Goal: Navigation & Orientation: Find specific page/section

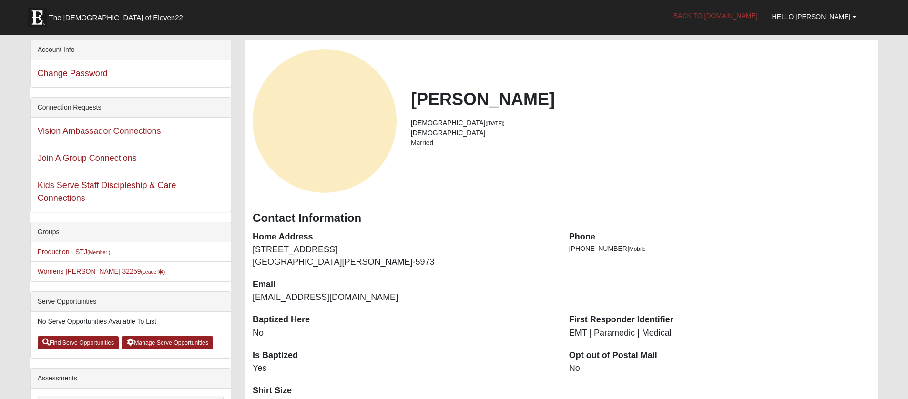
click at [742, 13] on link "Back to [DOMAIN_NAME]" at bounding box center [715, 16] width 99 height 24
click at [88, 272] on link "Womens [PERSON_NAME] 32259 (Leader )" at bounding box center [102, 272] width 128 height 8
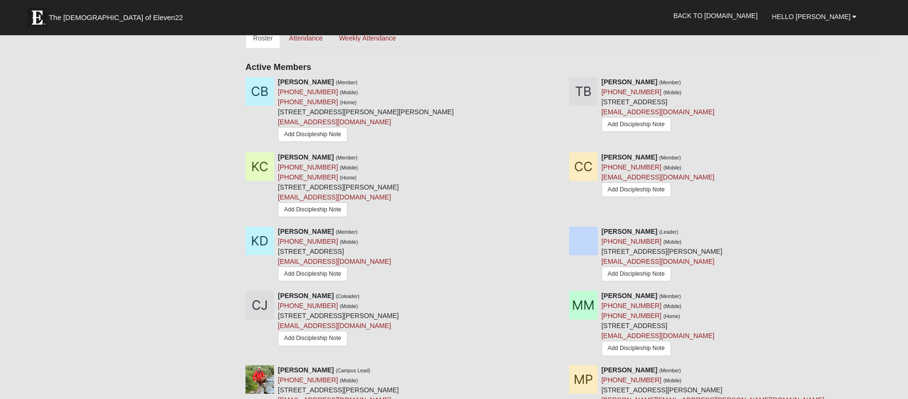
scroll to position [419, 0]
